Goal: Task Accomplishment & Management: Use online tool/utility

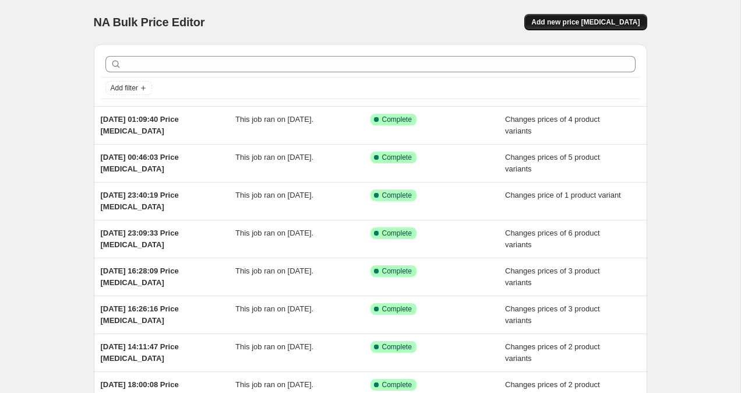
click at [590, 22] on span "Add new price [MEDICAL_DATA]" at bounding box center [586, 21] width 108 height 9
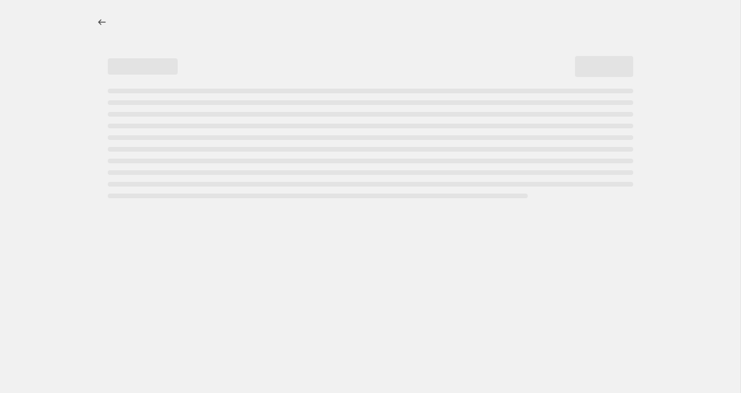
select select "percentage"
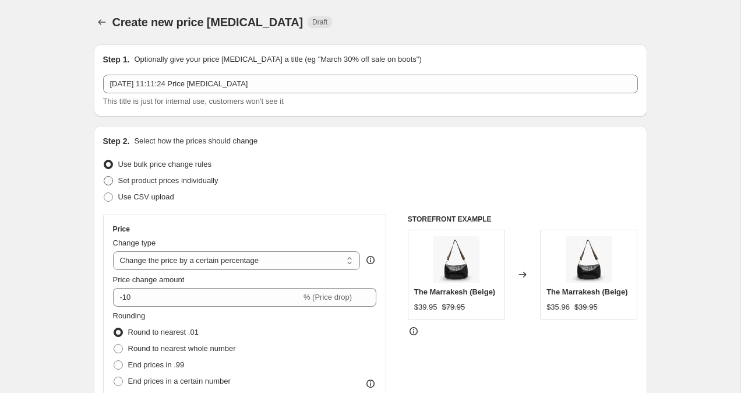
click at [111, 177] on span at bounding box center [108, 180] width 9 height 9
click at [104, 177] on input "Set product prices individually" at bounding box center [104, 176] width 1 height 1
radio input "true"
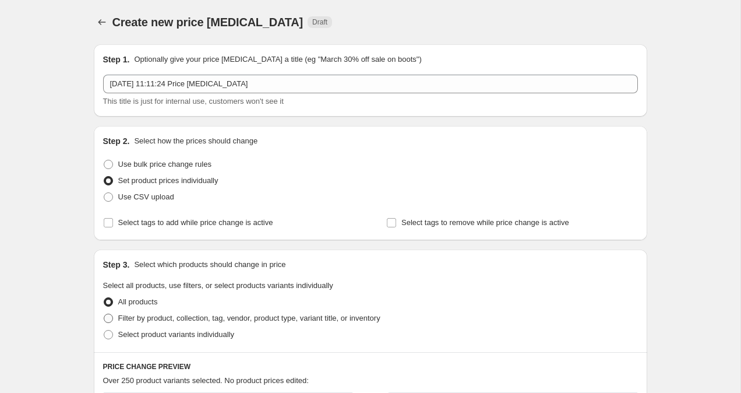
click at [107, 319] on span at bounding box center [108, 318] width 9 height 9
click at [104, 314] on input "Filter by product, collection, tag, vendor, product type, variant title, or inv…" at bounding box center [104, 314] width 1 height 1
radio input "true"
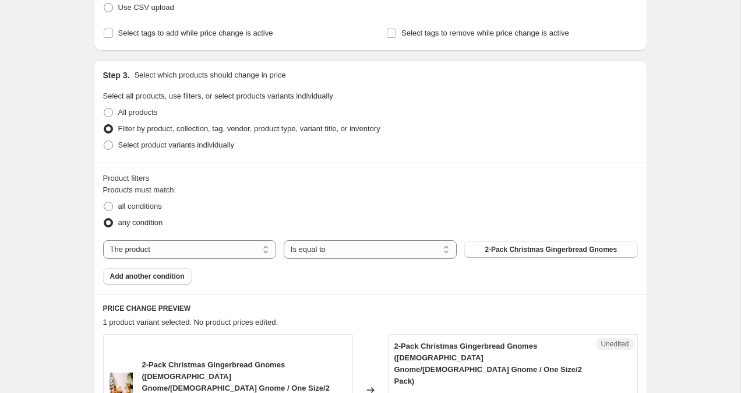
scroll to position [254, 0]
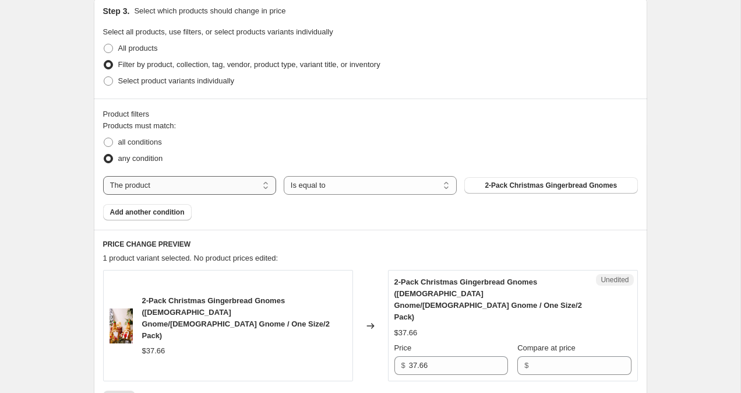
click at [186, 184] on select "The product The product's collection The product's tag The product's vendor The…" at bounding box center [189, 185] width 173 height 19
select select "collection"
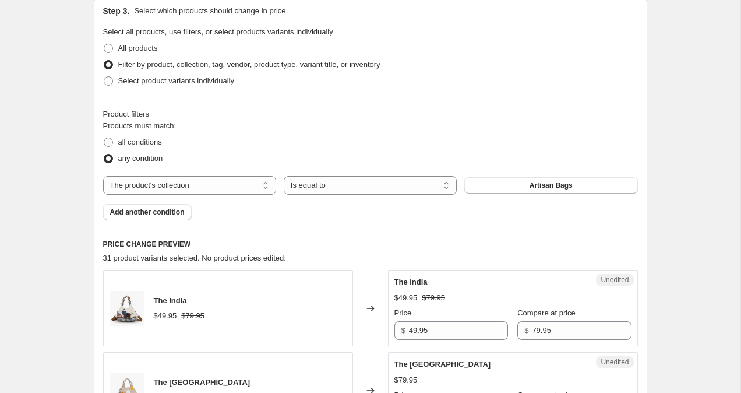
click at [537, 185] on span "Artisan Bags" at bounding box center [551, 185] width 43 height 9
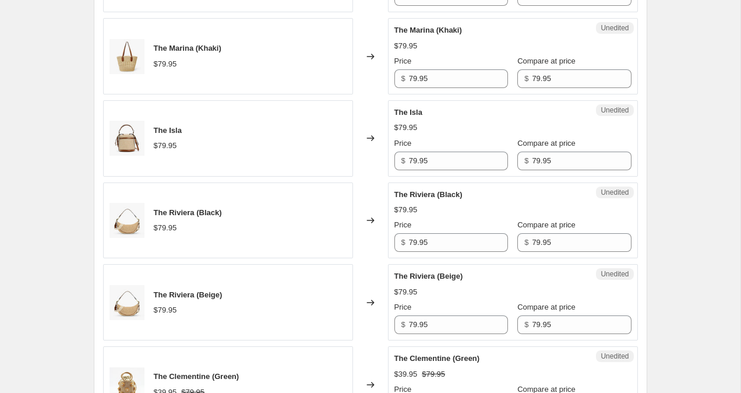
scroll to position [2047, 0]
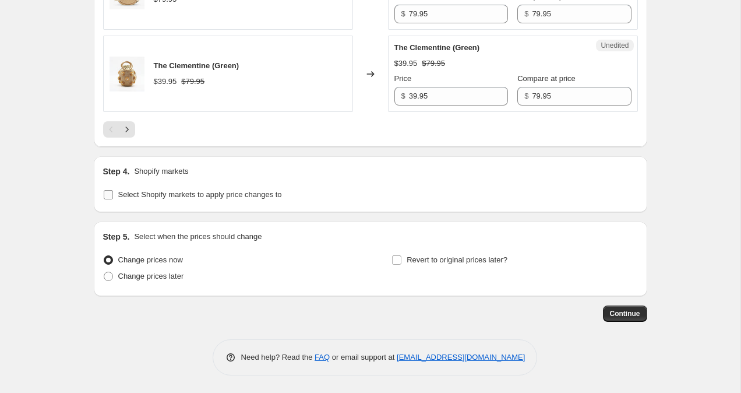
click at [111, 194] on input "Select Shopify markets to apply price changes to" at bounding box center [108, 194] width 9 height 9
checkbox input "true"
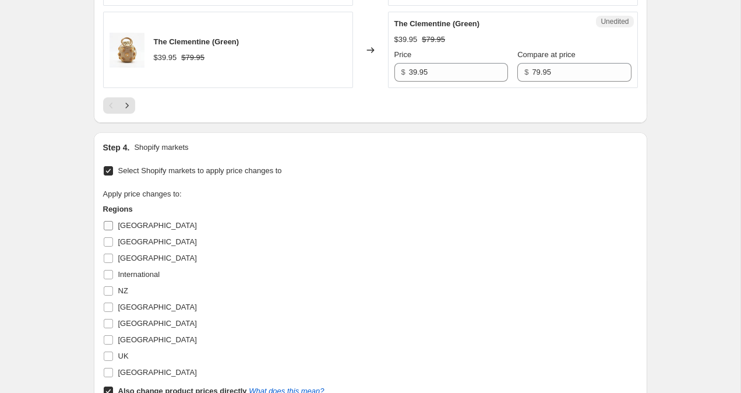
click at [110, 226] on input "[GEOGRAPHIC_DATA]" at bounding box center [108, 225] width 9 height 9
checkbox input "true"
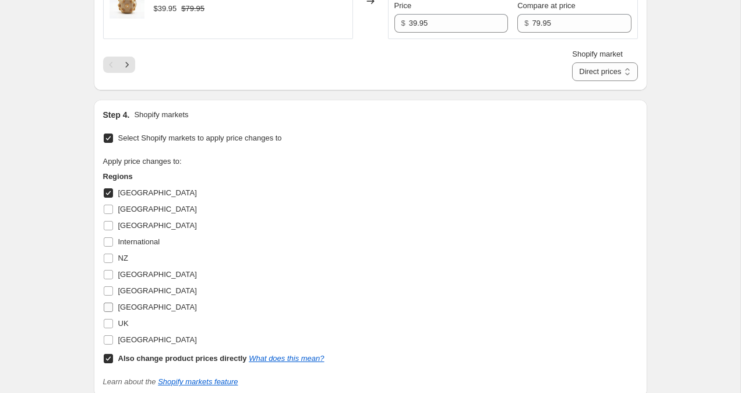
scroll to position [2121, 0]
click at [106, 358] on input "Also change product prices directly What does this mean?" at bounding box center [108, 357] width 9 height 9
checkbox input "false"
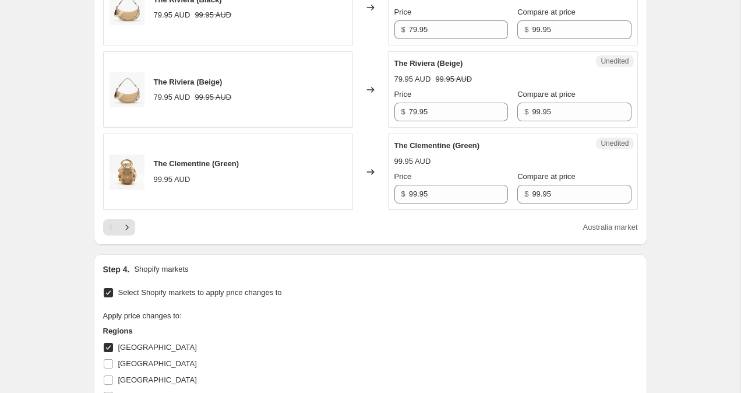
scroll to position [1794, 0]
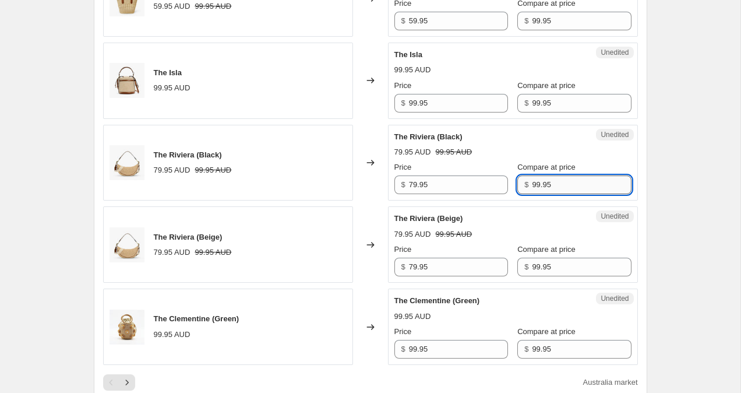
click at [532, 186] on input "99.95" at bounding box center [581, 184] width 99 height 19
type input "79.95"
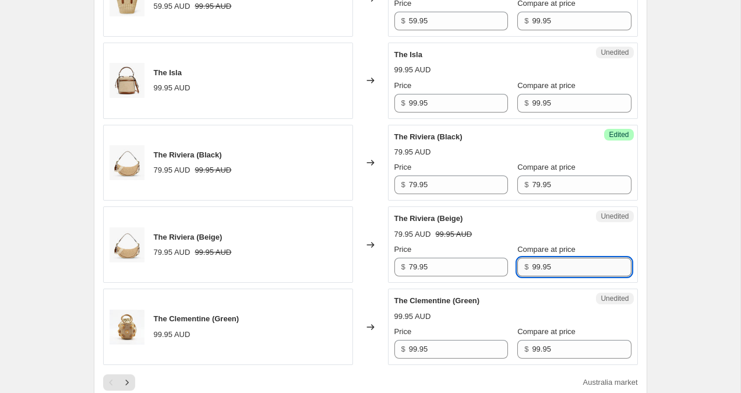
click at [532, 266] on input "99.95" at bounding box center [581, 267] width 99 height 19
type input "79.95"
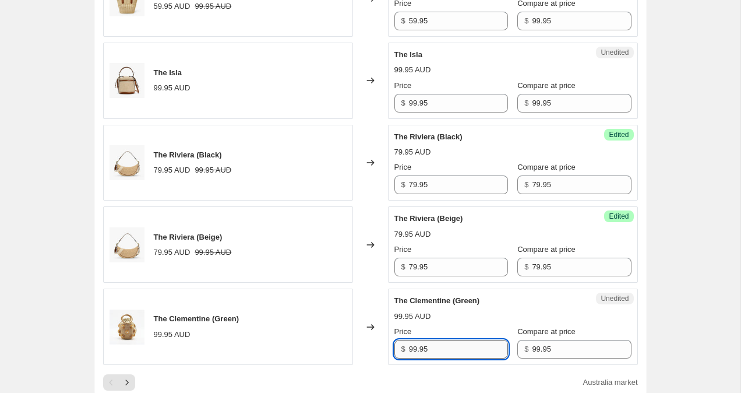
click at [414, 350] on input "99.95" at bounding box center [458, 349] width 99 height 19
type input "79.95"
click at [532, 353] on input "99.95" at bounding box center [581, 349] width 99 height 19
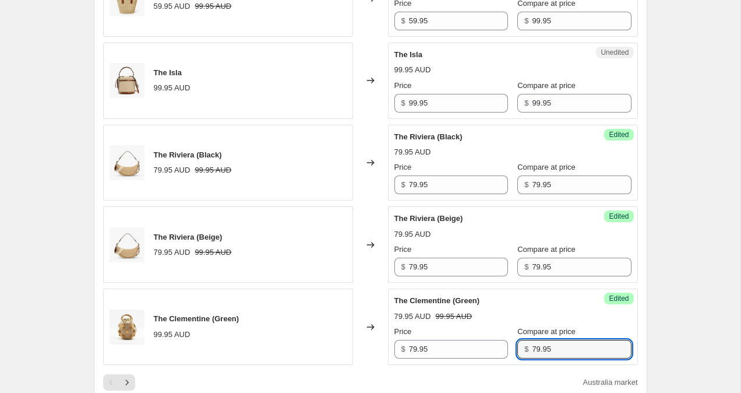
type input "79.95"
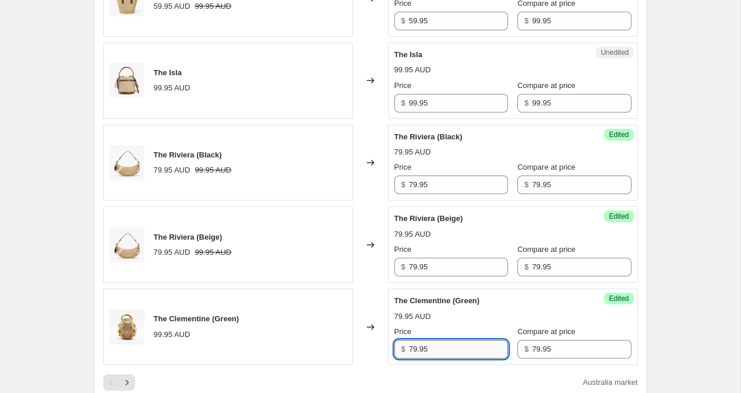
click at [413, 343] on input "79.95" at bounding box center [458, 349] width 99 height 19
type input "59.95"
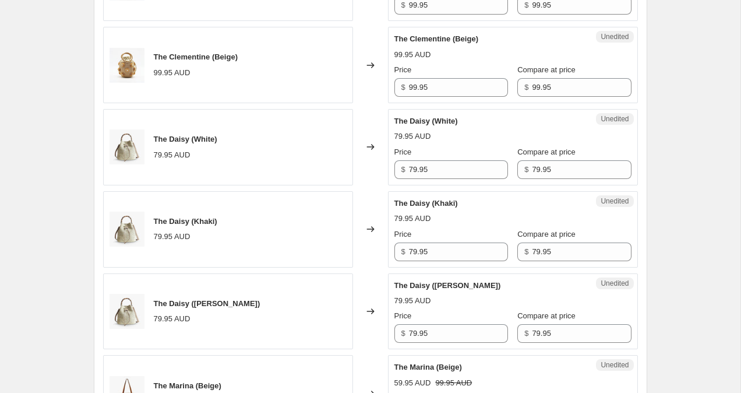
scroll to position [1305, 0]
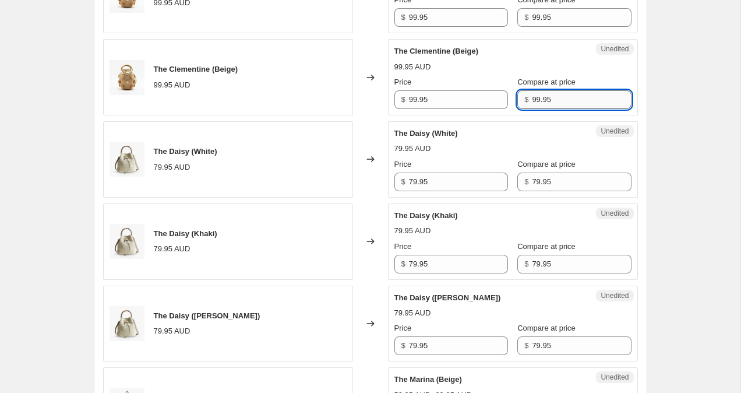
click at [532, 103] on input "99.95" at bounding box center [581, 99] width 99 height 19
type input "79.95"
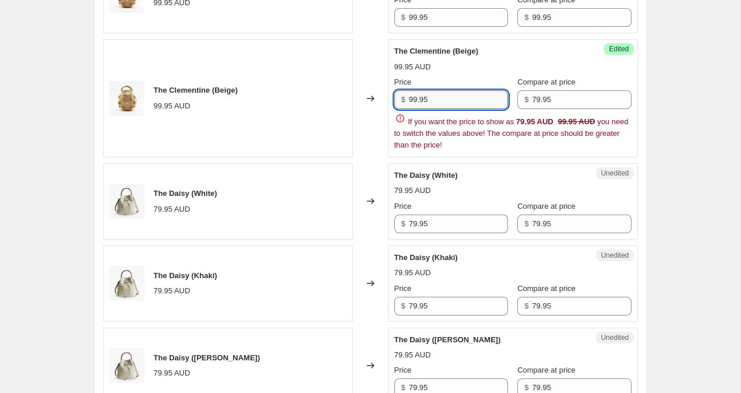
click at [415, 97] on input "99.95" at bounding box center [458, 99] width 99 height 19
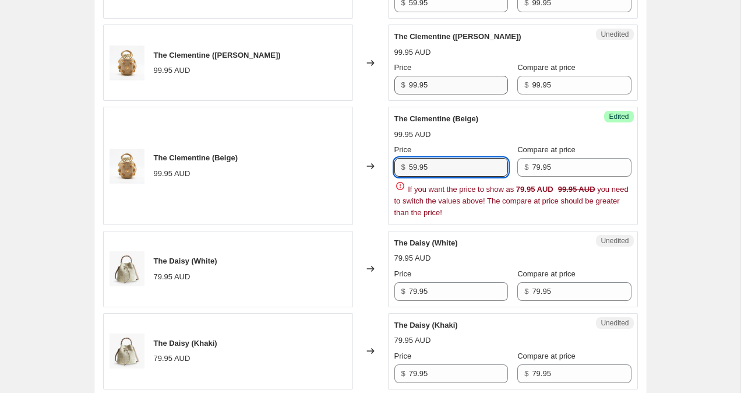
type input "59.95"
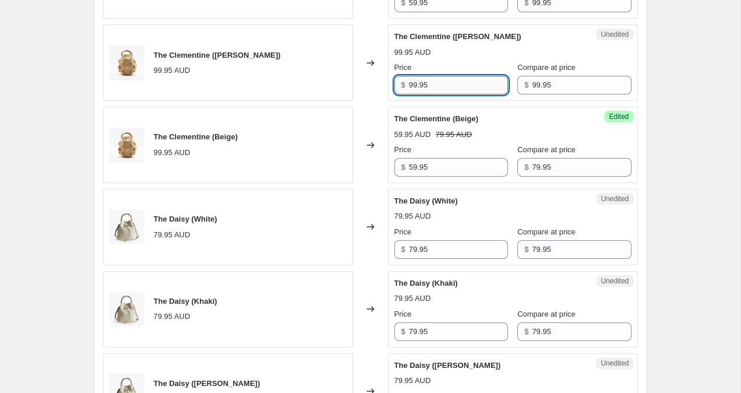
click at [414, 80] on input "99.95" at bounding box center [458, 85] width 99 height 19
type input "59.95"
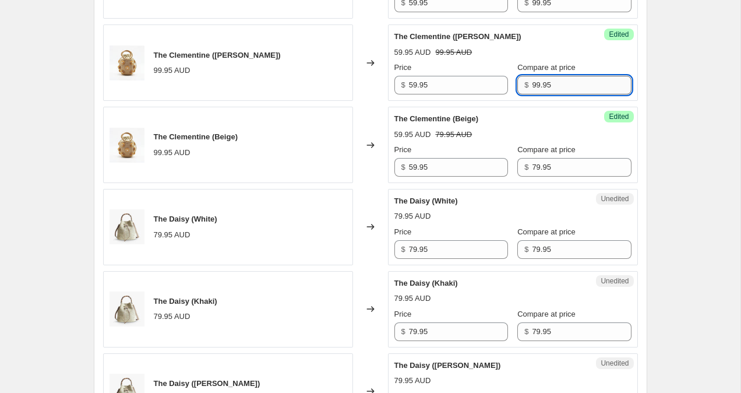
click at [532, 84] on input "99.95" at bounding box center [581, 85] width 99 height 19
type input "79.95"
click at [687, 62] on div "Create new price [MEDICAL_DATA]. This page is ready Create new price [MEDICAL_D…" at bounding box center [370, 103] width 741 height 2681
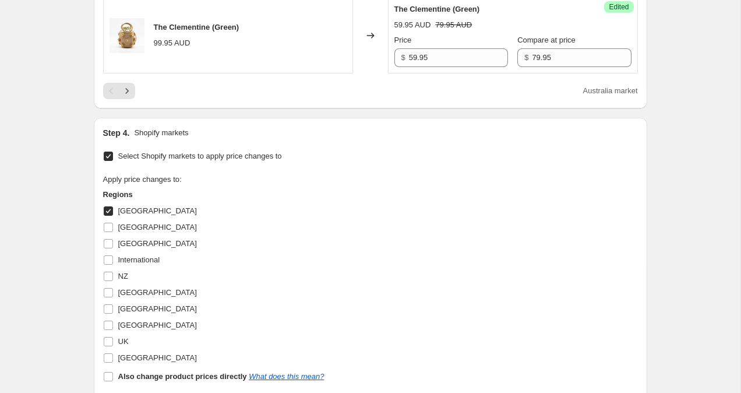
scroll to position [2288, 0]
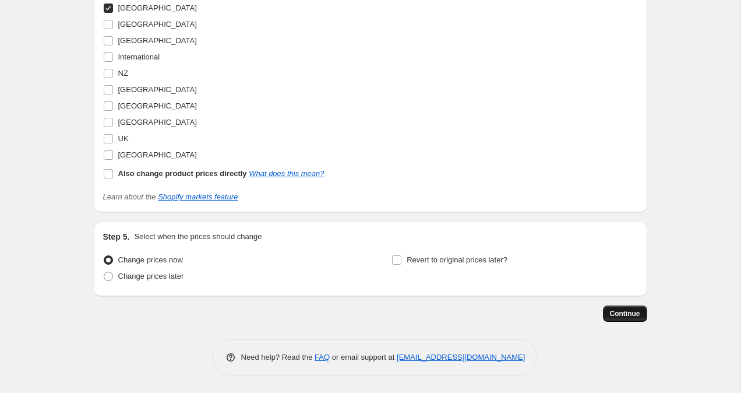
click at [636, 315] on span "Continue" at bounding box center [625, 313] width 30 height 9
